Goal: Information Seeking & Learning: Understand process/instructions

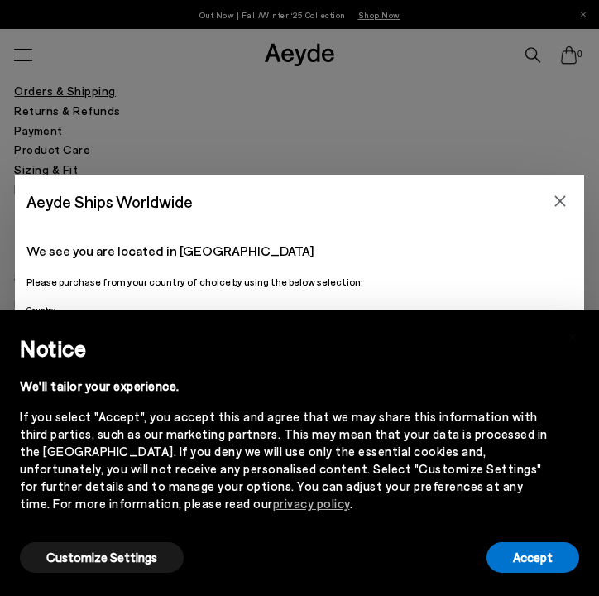
click at [364, 123] on div "Aeyde Ships Worldwide We see you are located in [GEOGRAPHIC_DATA] Please purcha…" at bounding box center [299, 298] width 599 height 596
click at [549, 551] on button "Accept" at bounding box center [533, 557] width 93 height 31
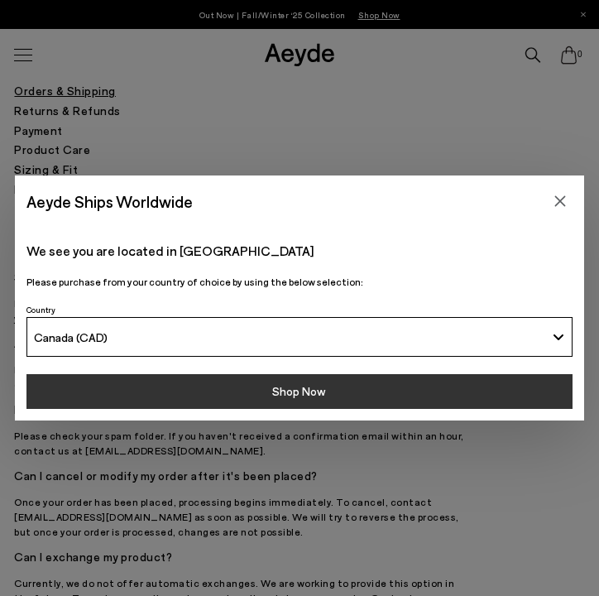
click at [481, 386] on button "Shop Now" at bounding box center [299, 391] width 546 height 35
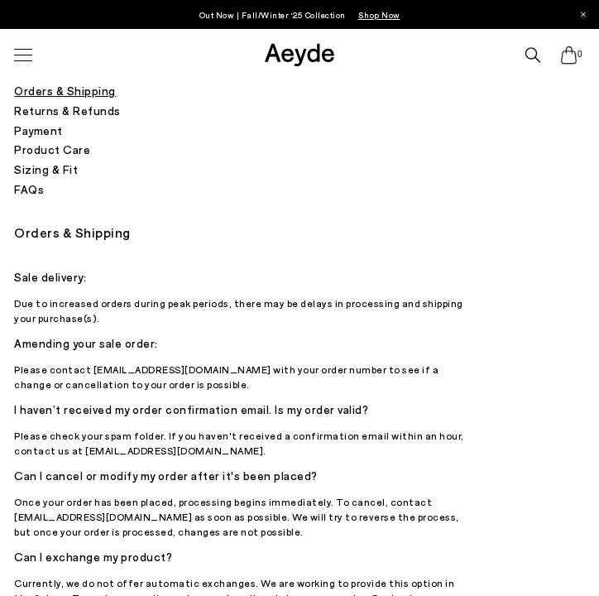
click at [41, 170] on h5 "Sizing & Fit" at bounding box center [299, 170] width 570 height 20
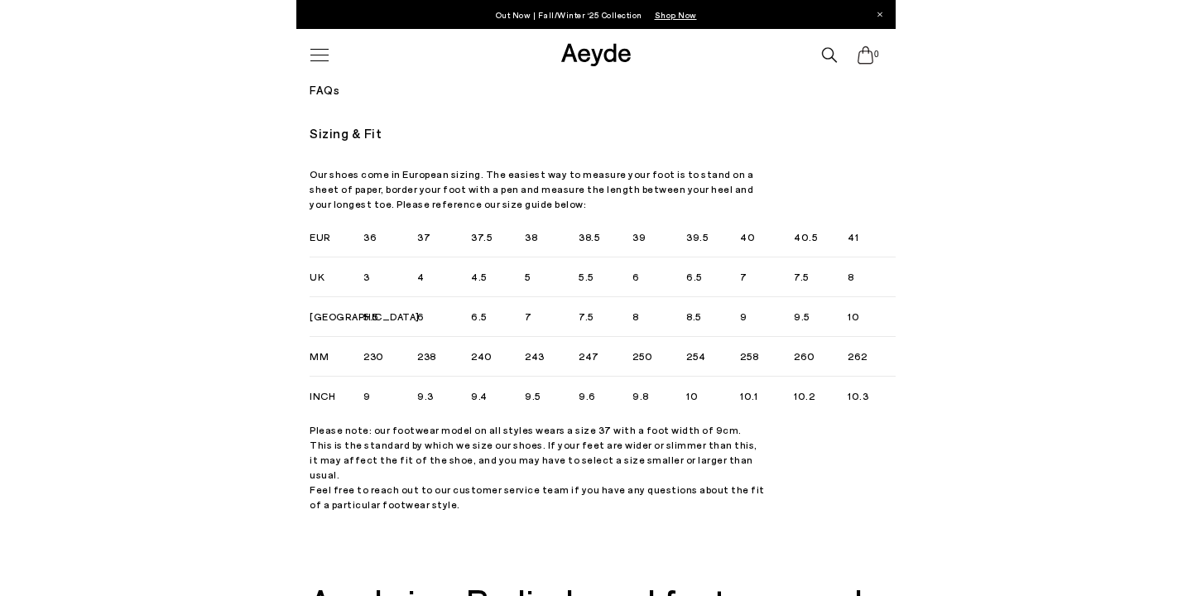
scroll to position [99, 0]
